Goal: Find specific page/section: Find specific page/section

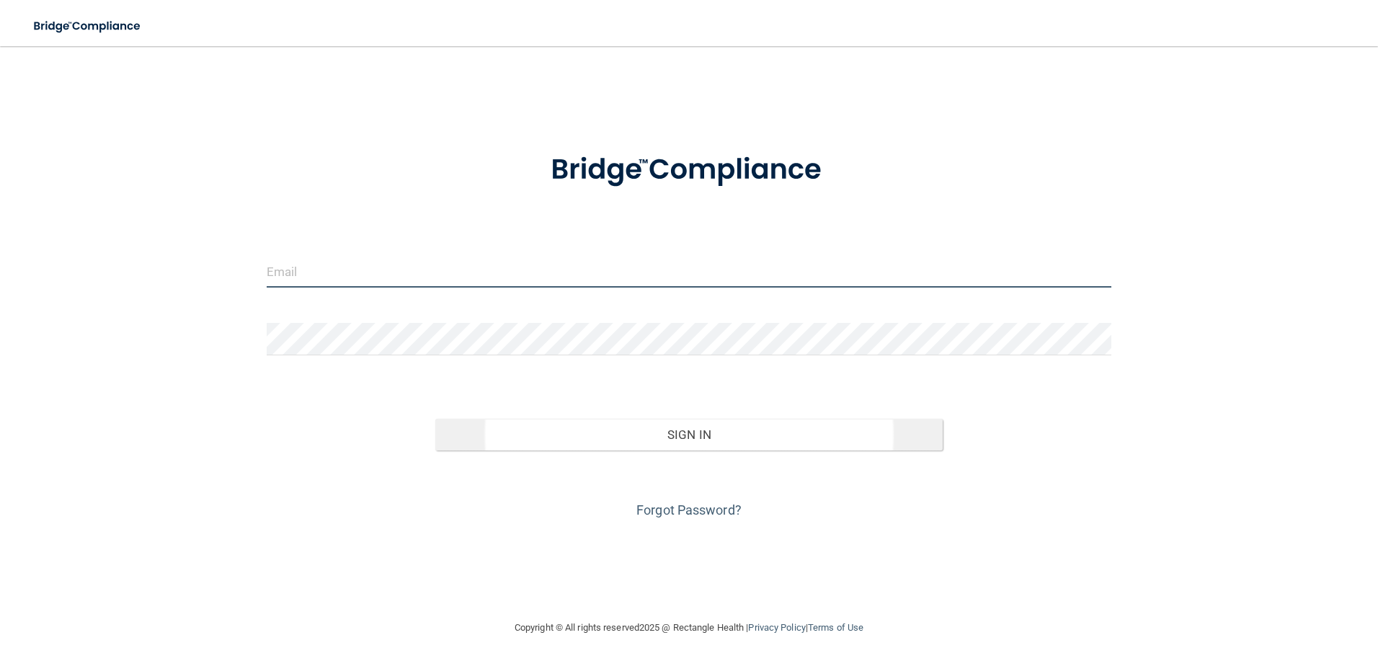
type input "[EMAIL_ADDRESS][DOMAIN_NAME]"
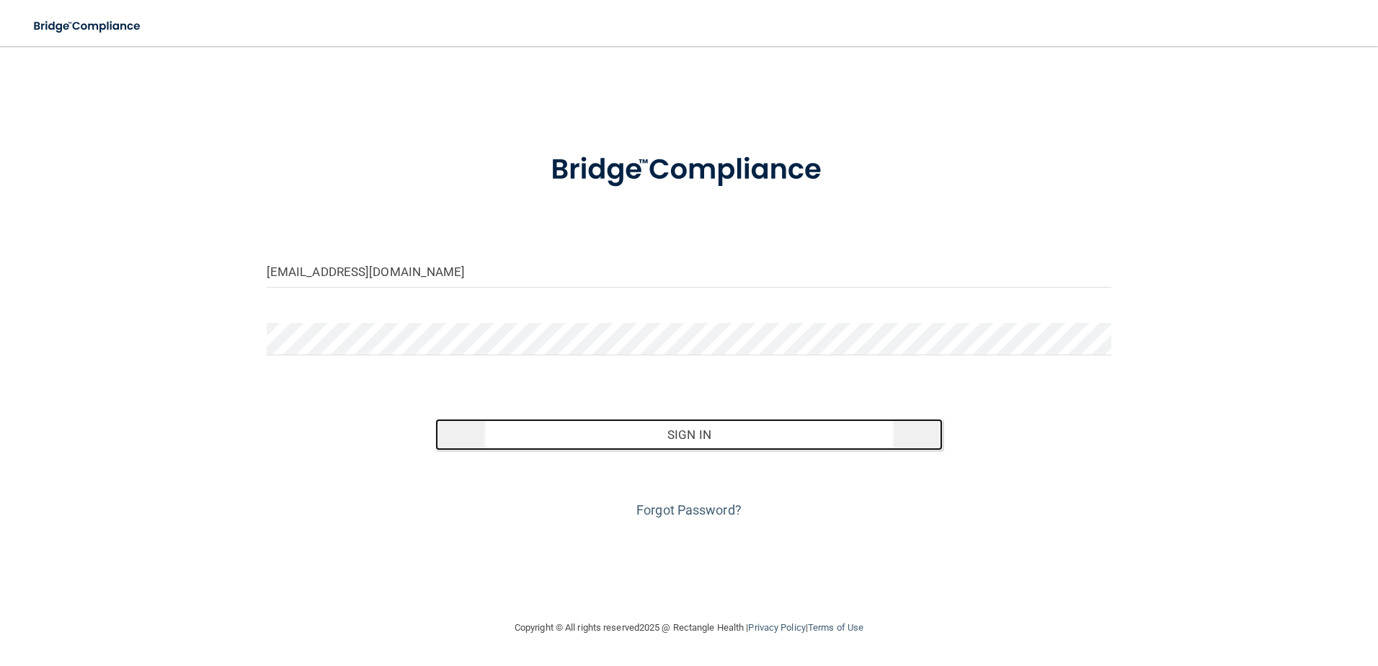
click at [688, 437] on button "Sign In" at bounding box center [688, 435] width 507 height 32
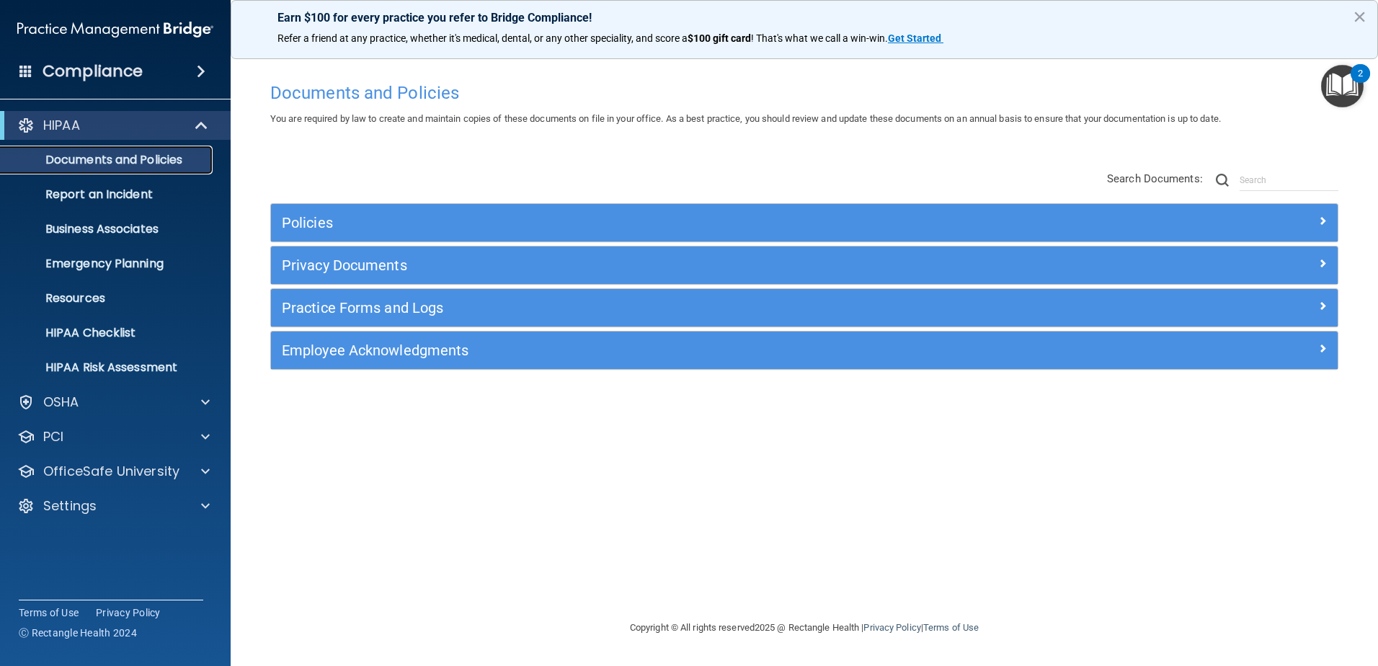
click at [92, 156] on p "Documents and Policies" at bounding box center [107, 160] width 197 height 14
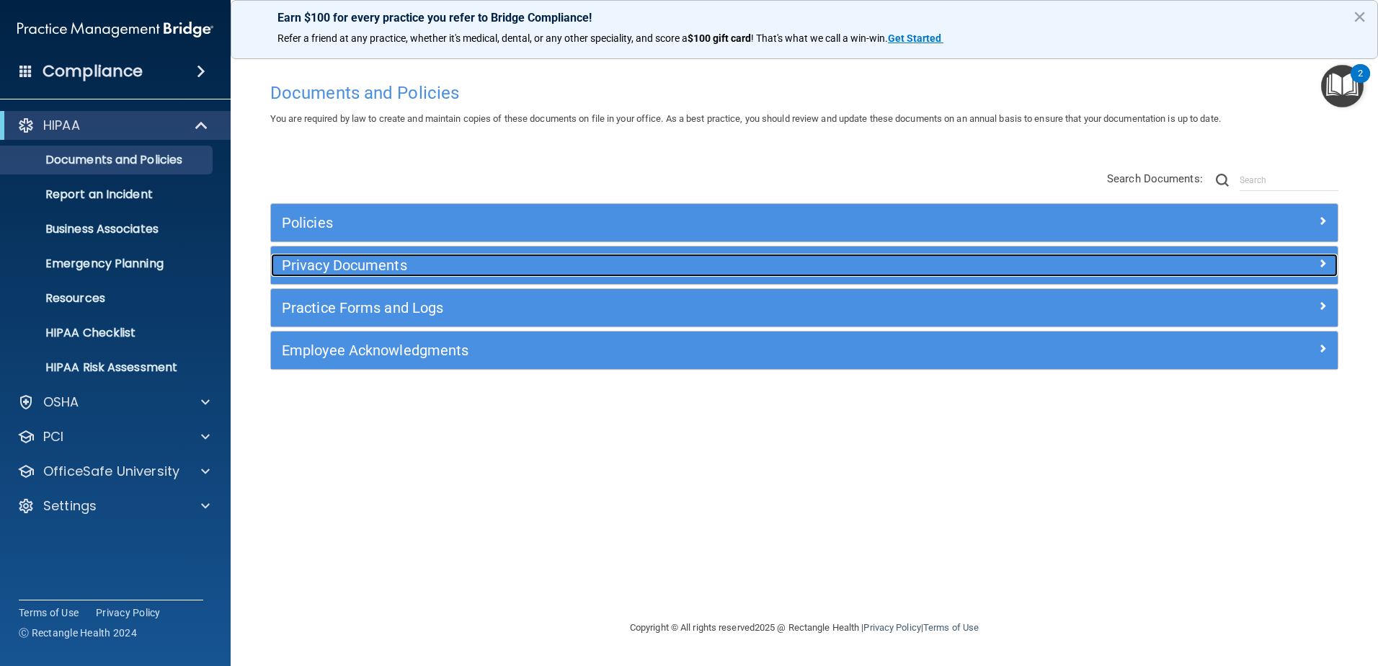
click at [326, 264] on h5 "Privacy Documents" at bounding box center [671, 265] width 778 height 16
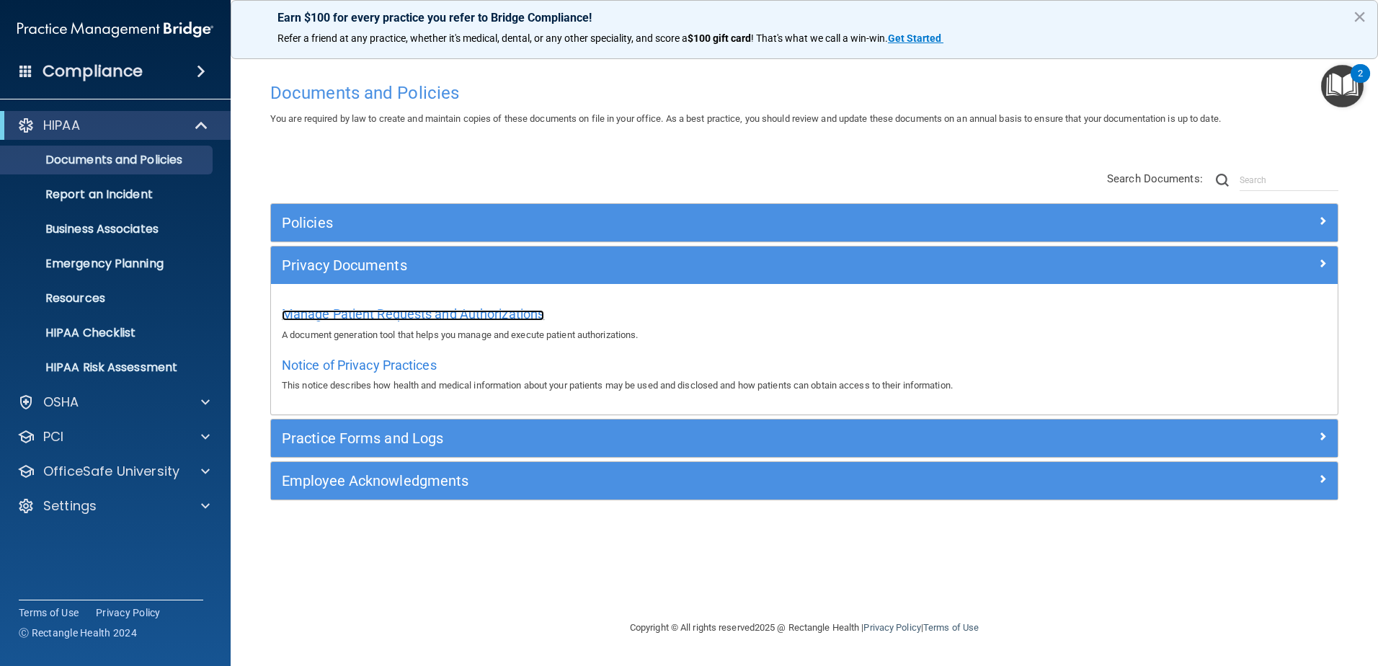
click at [330, 312] on span "Manage Patient Requests and Authorizations" at bounding box center [413, 313] width 262 height 15
